Goal: Transaction & Acquisition: Purchase product/service

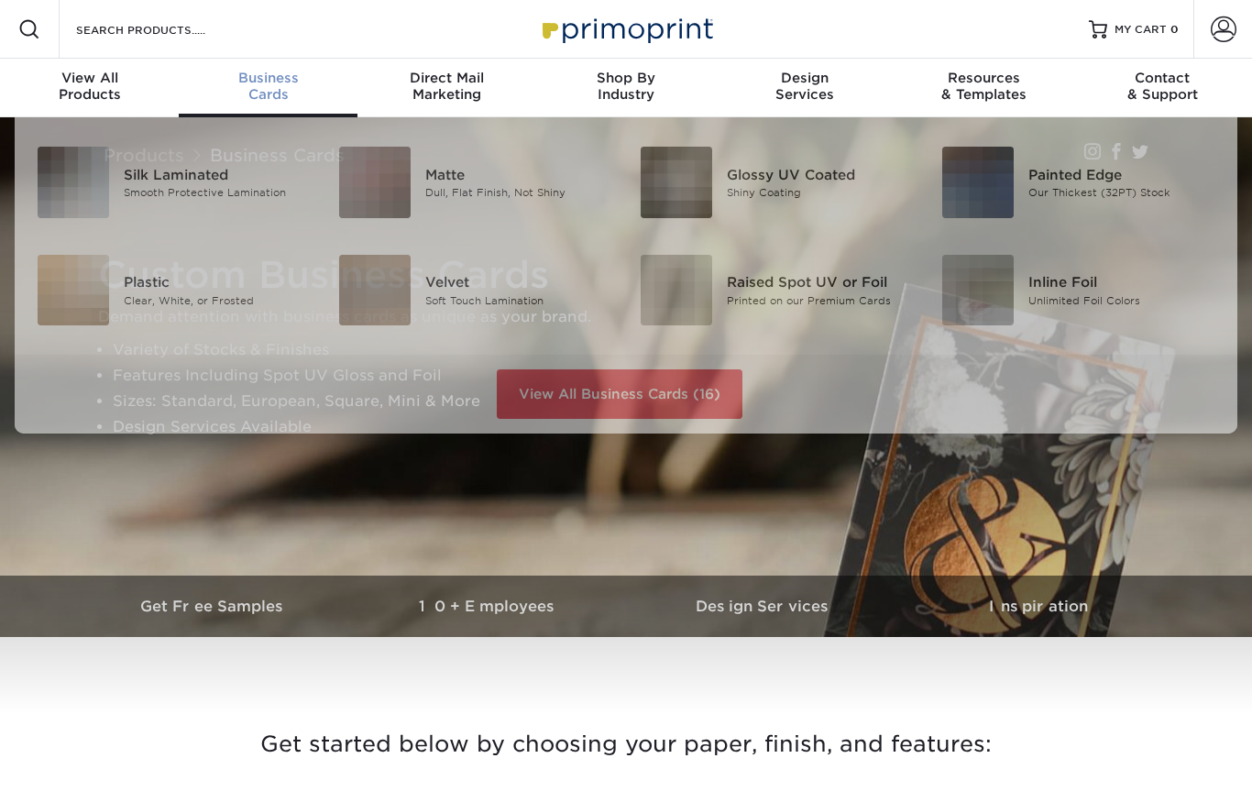
click at [271, 80] on span "Business" at bounding box center [268, 78] width 179 height 17
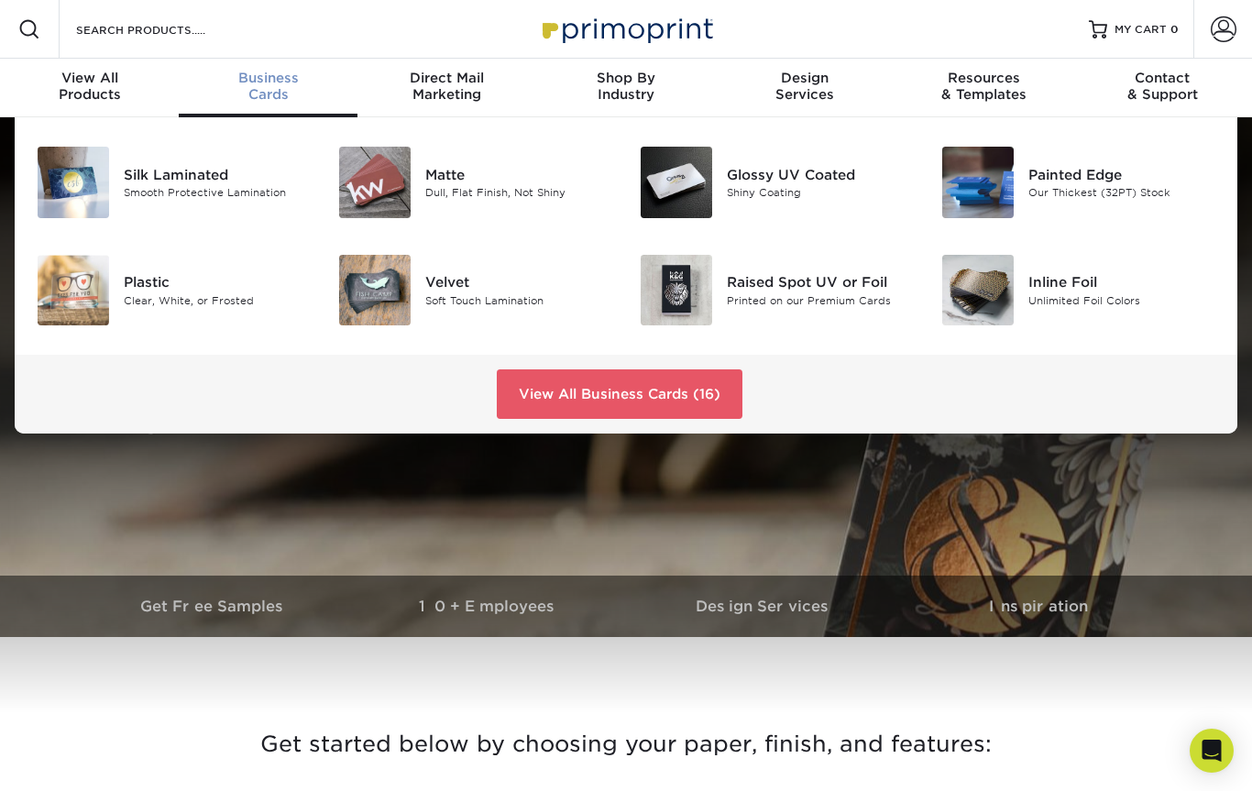
click at [756, 179] on div "Glossy UV Coated" at bounding box center [820, 175] width 187 height 20
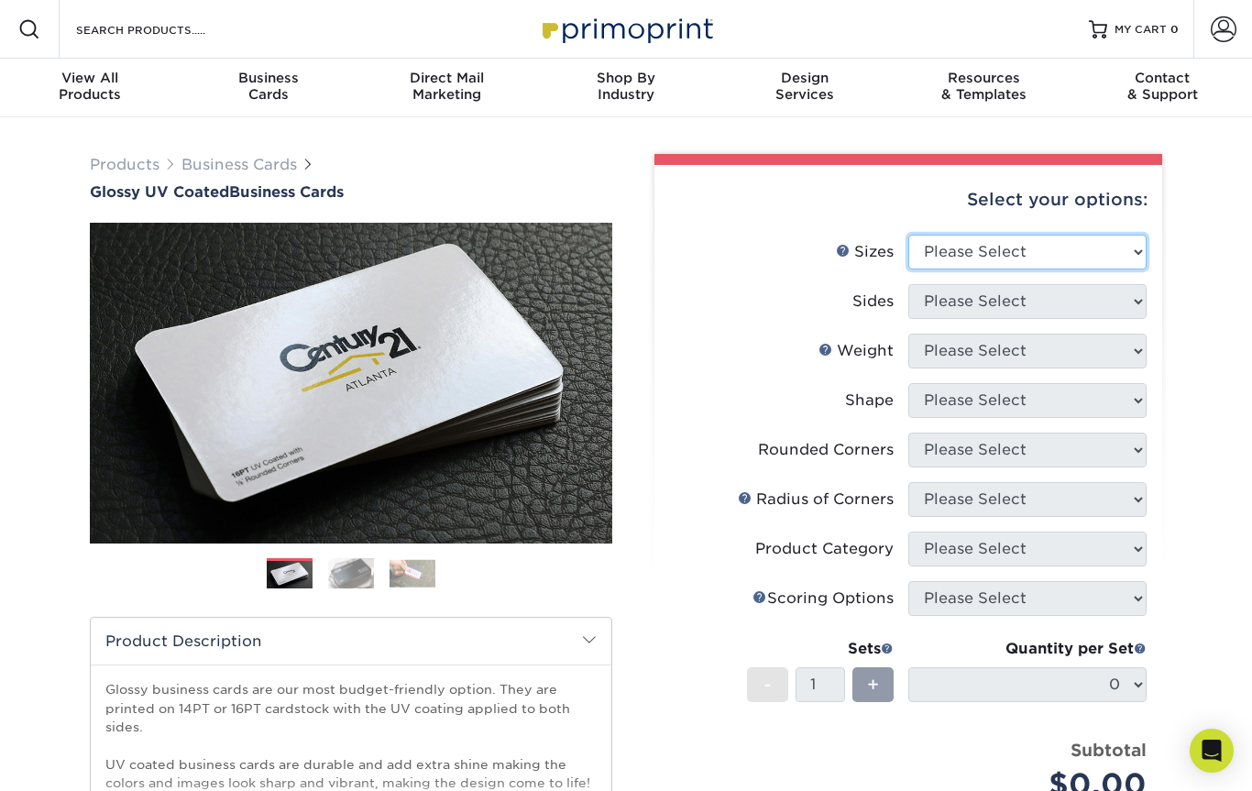
click at [1125, 262] on select "Please Select 1.5" x 3.5" - Mini 1.75" x 3.5" - Mini 2" x 2" - Square 2" x 3" -…" at bounding box center [1028, 252] width 238 height 35
click at [1129, 261] on select "Please Select 1.5" x 3.5" - Mini 1.75" x 3.5" - Mini 2" x 2" - Square 2" x 3" -…" at bounding box center [1028, 252] width 238 height 35
select select "2.00x2.00"
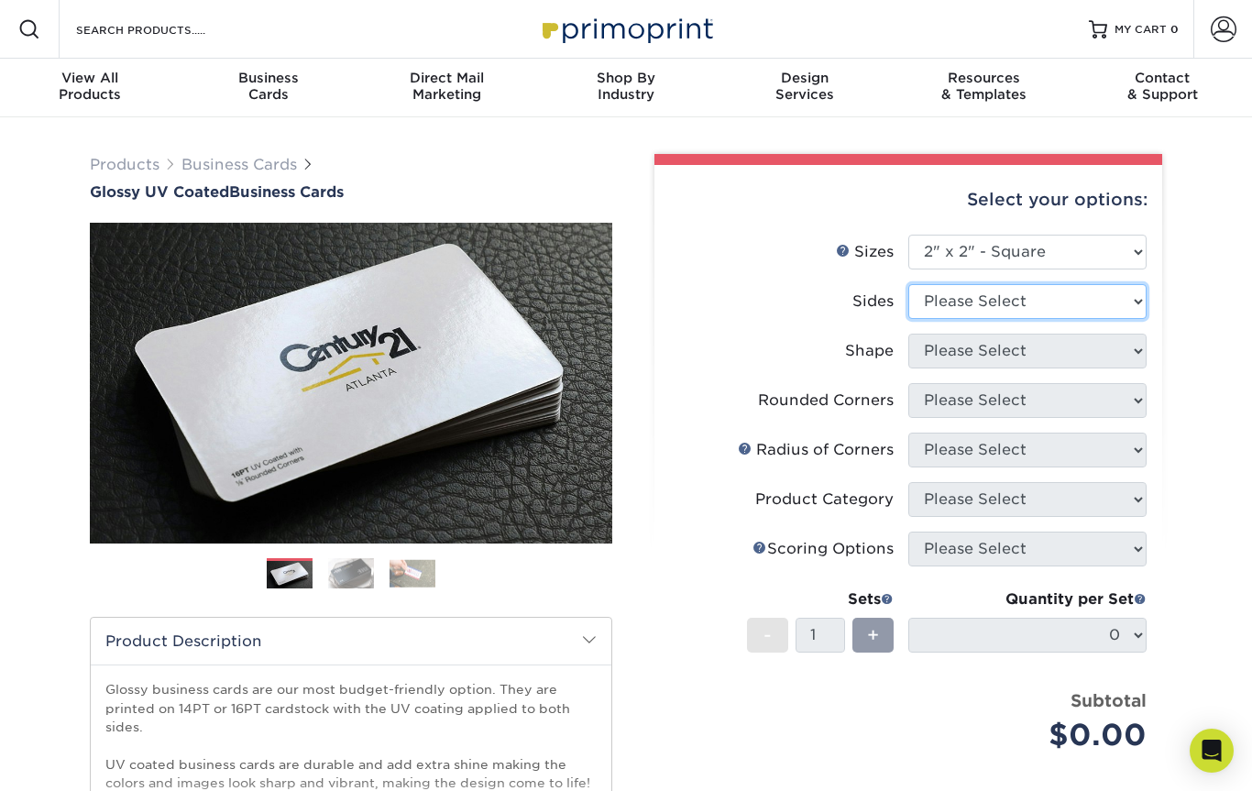
click at [1132, 303] on select "Please Select Print Both Sides Print Front Only" at bounding box center [1028, 301] width 238 height 35
click at [1129, 309] on select "Please Select Print Both Sides Print Front Only" at bounding box center [1028, 301] width 238 height 35
select select "13abbda7-1d64-4f25-8bb2-c179b224825d"
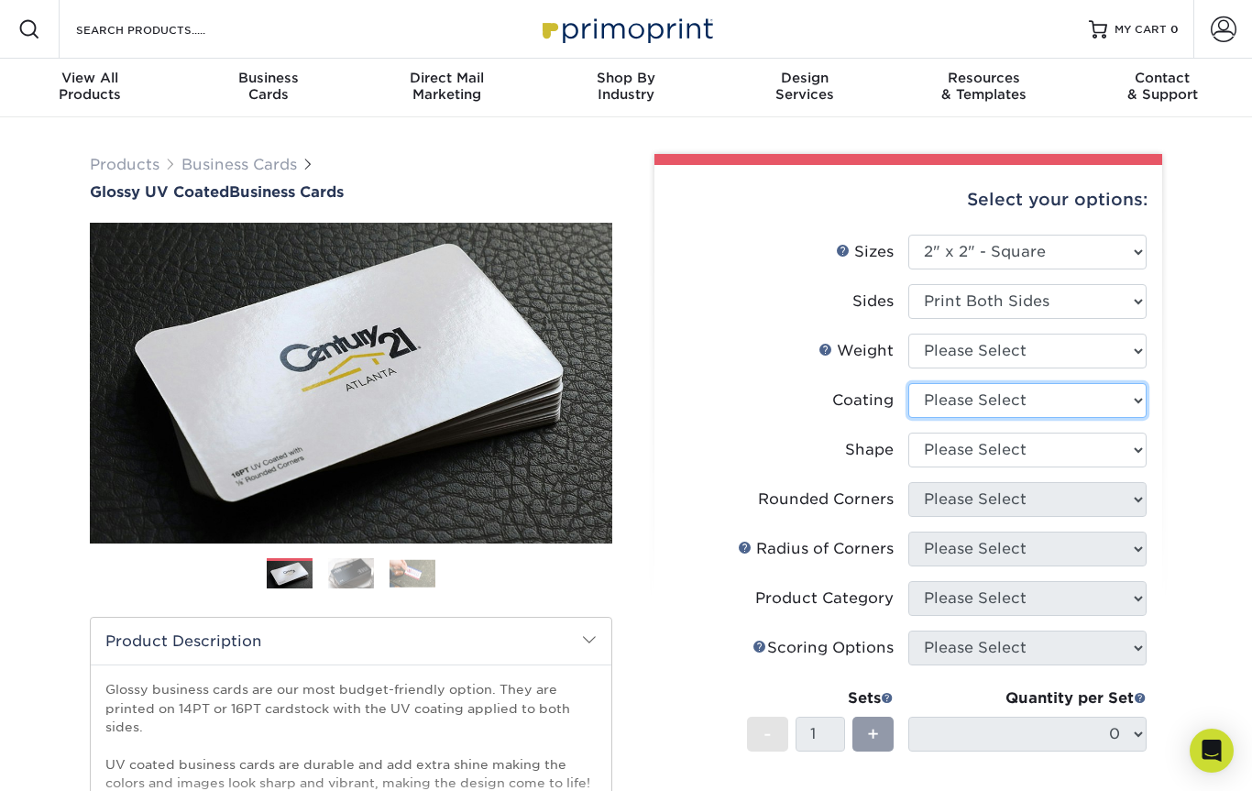
click at [1127, 405] on select at bounding box center [1028, 400] width 238 height 35
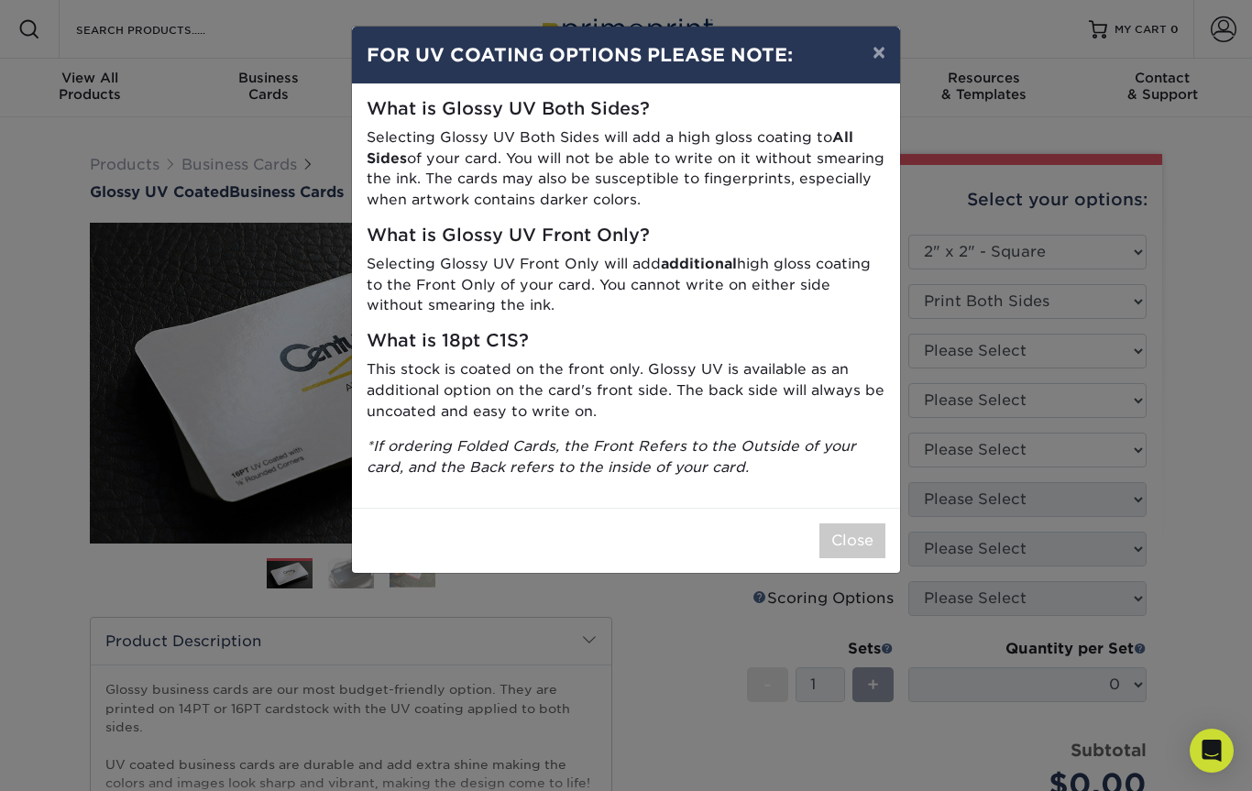
click at [884, 47] on button "×" at bounding box center [879, 52] width 42 height 51
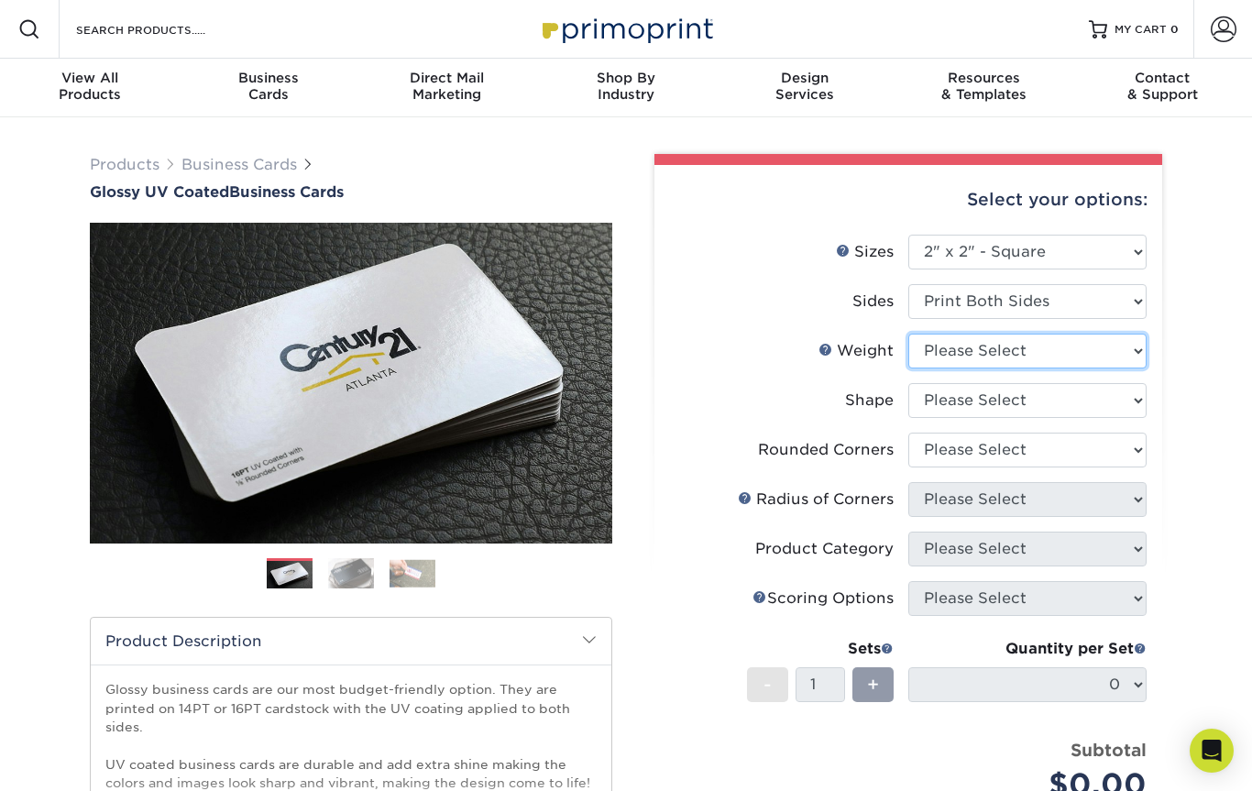
click at [1124, 356] on select "Please Select 14PT 16PT" at bounding box center [1028, 351] width 238 height 35
